Goal: Find specific page/section: Find specific page/section

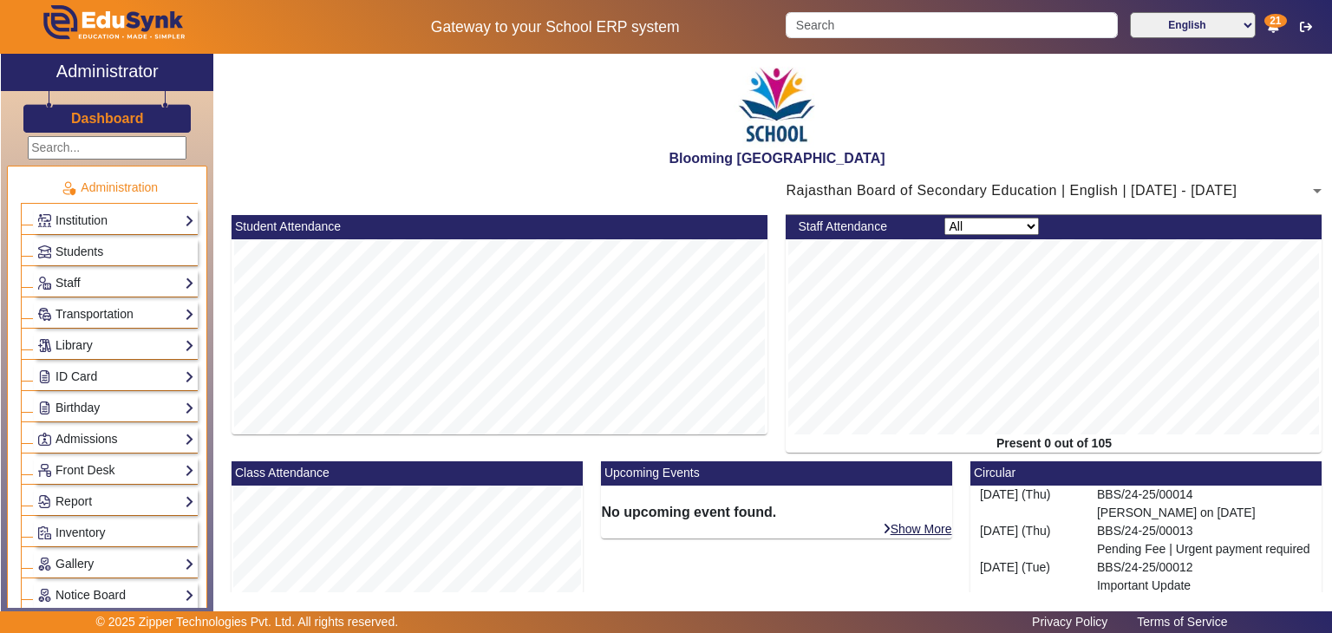
click at [140, 125] on h3 "Dashboard" at bounding box center [107, 118] width 73 height 16
click at [143, 217] on link "Institution" at bounding box center [115, 221] width 157 height 20
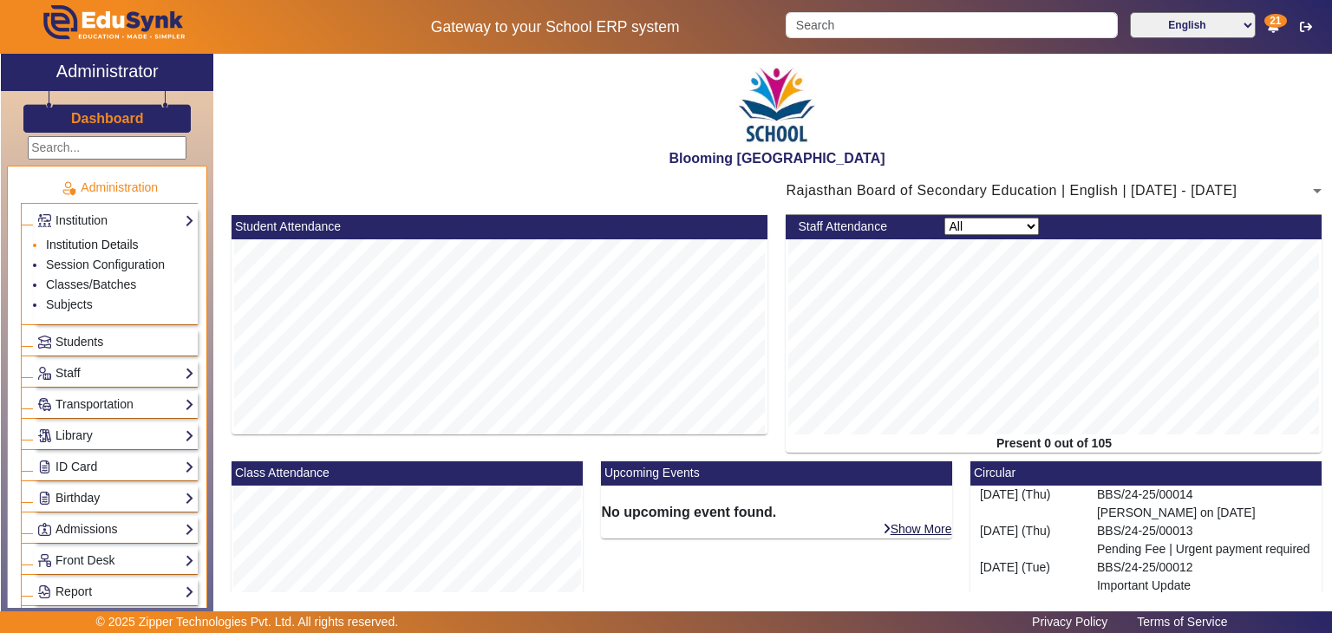
click at [124, 242] on link "Institution Details" at bounding box center [92, 245] width 93 height 14
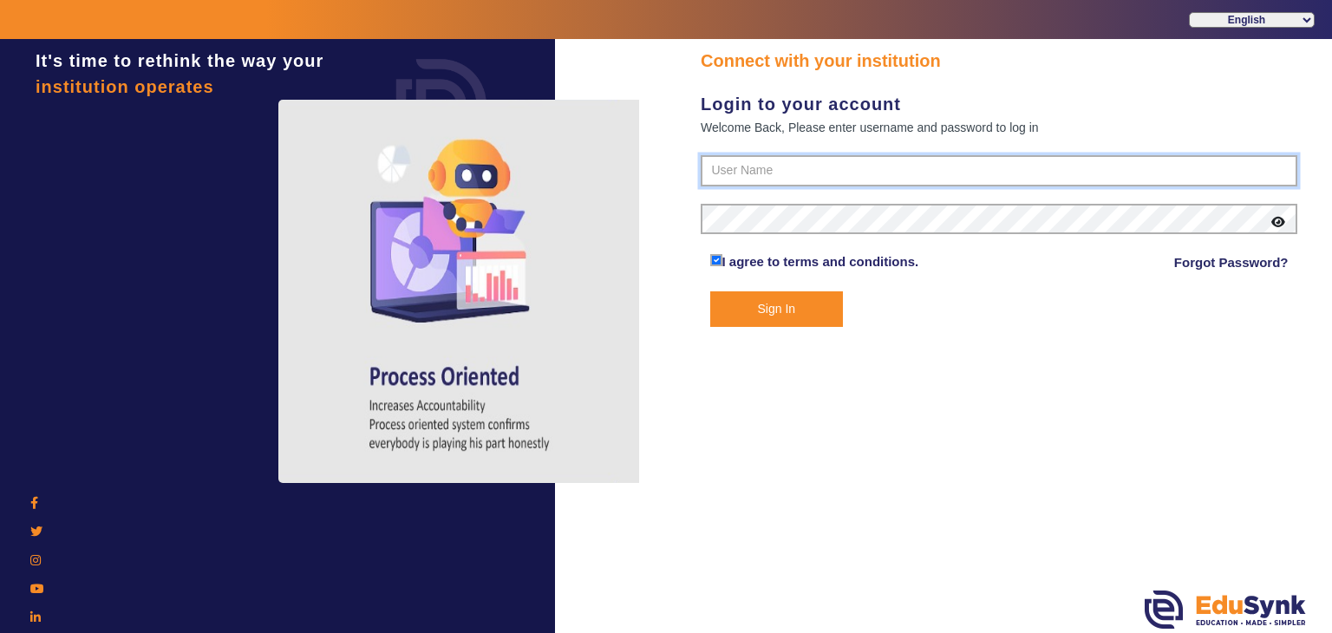
type input "4141419999"
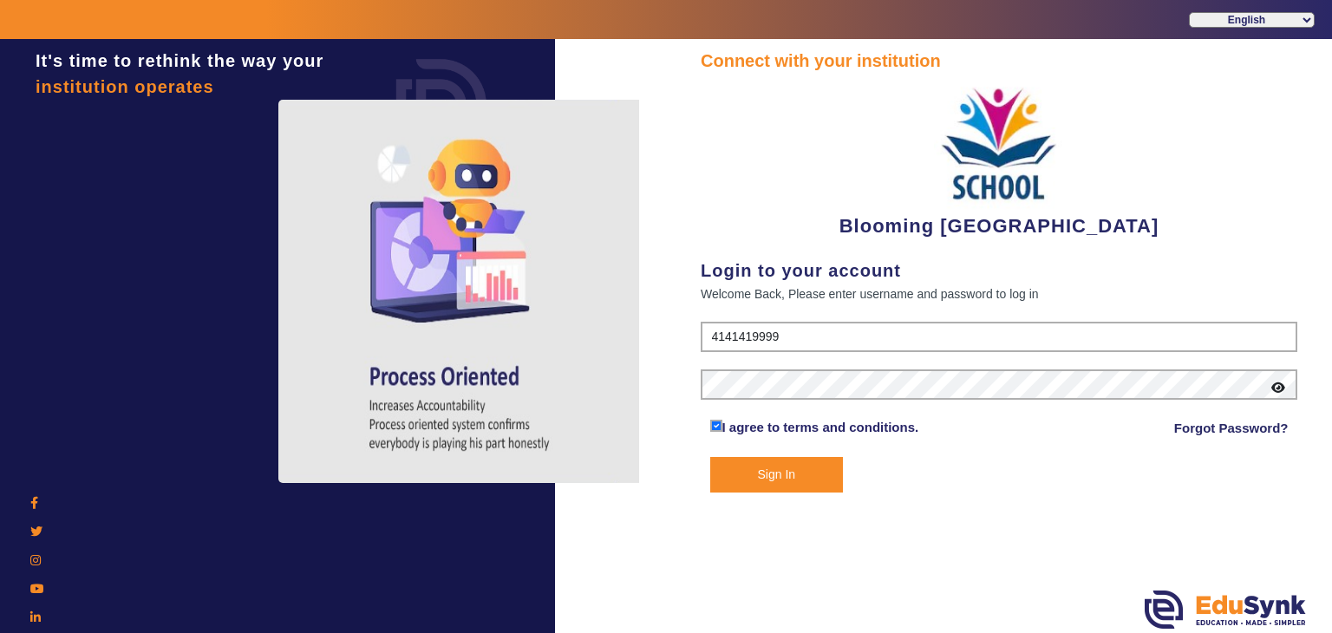
click at [790, 481] on button "Sign In" at bounding box center [777, 475] width 134 height 36
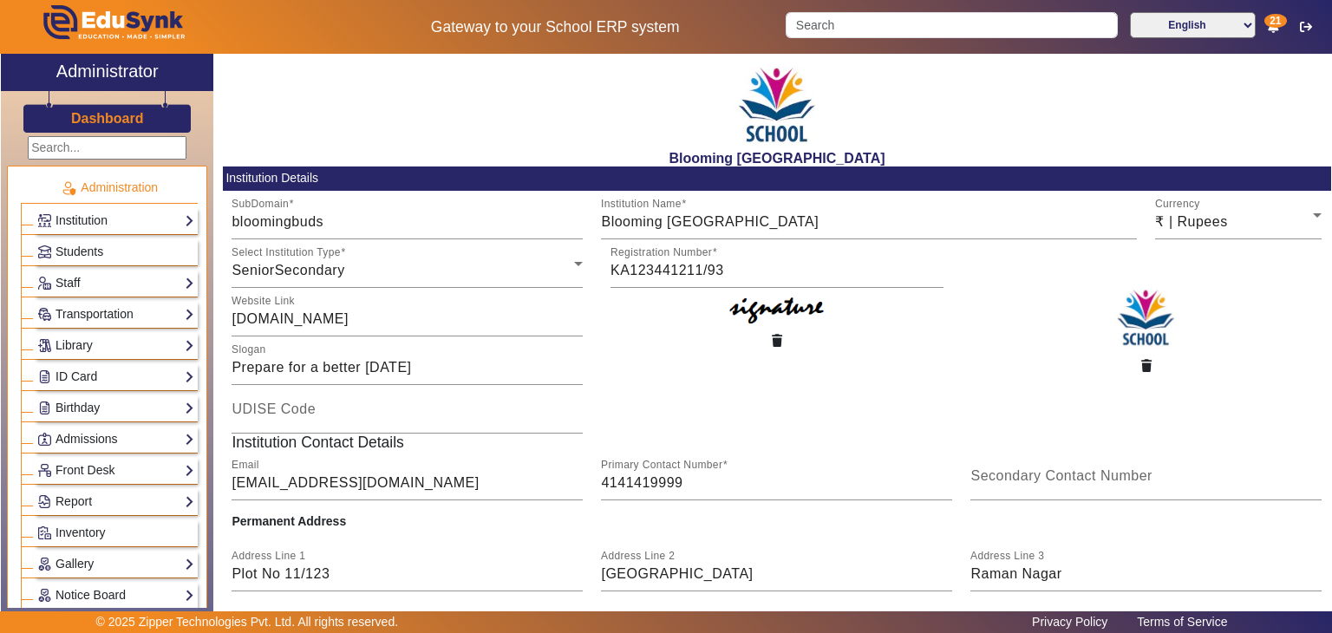
click at [139, 77] on h2 "Administrator" at bounding box center [107, 71] width 102 height 21
